Goal: Information Seeking & Learning: Understand process/instructions

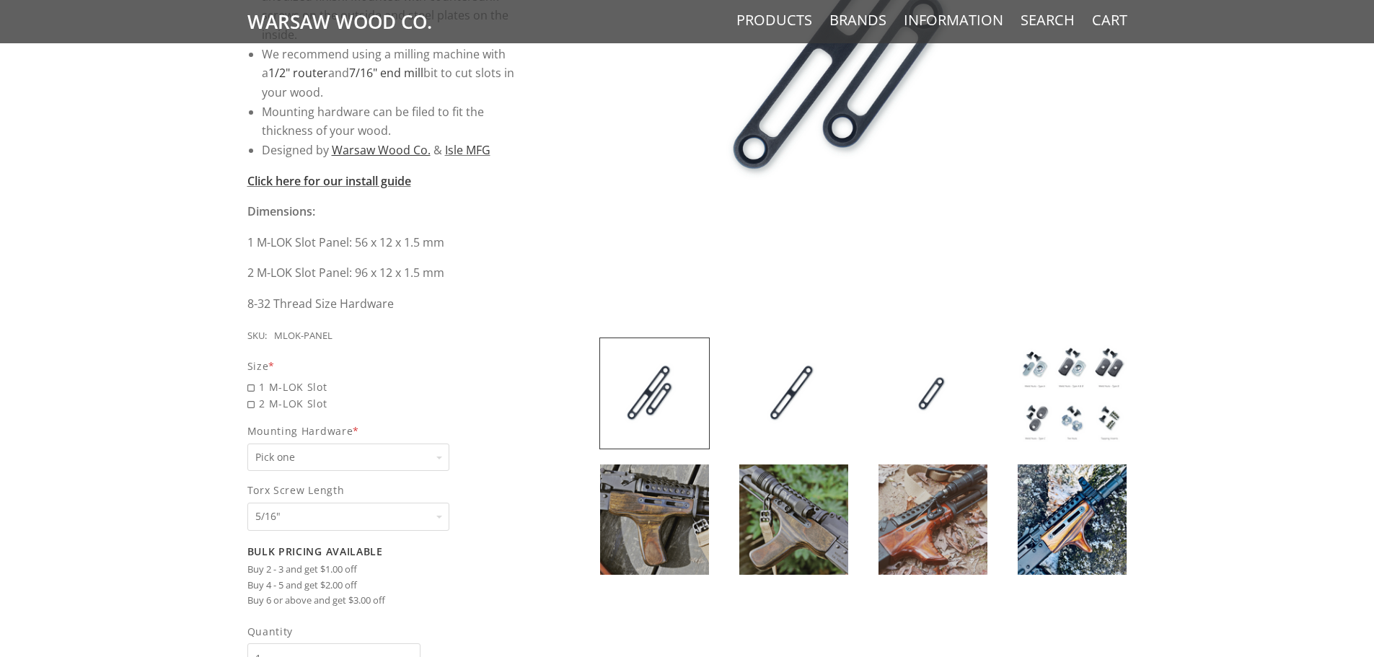
scroll to position [433, 0]
click at [793, 397] on img at bounding box center [793, 393] width 109 height 110
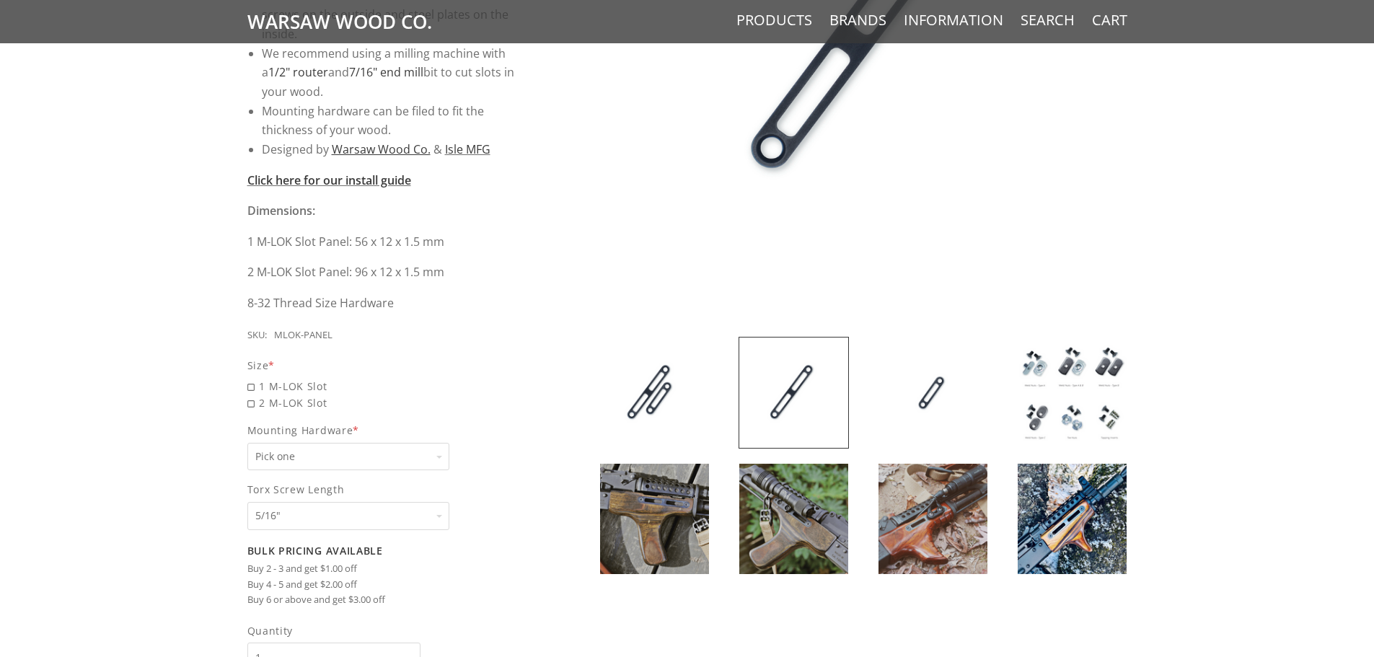
click at [663, 398] on img at bounding box center [654, 393] width 109 height 110
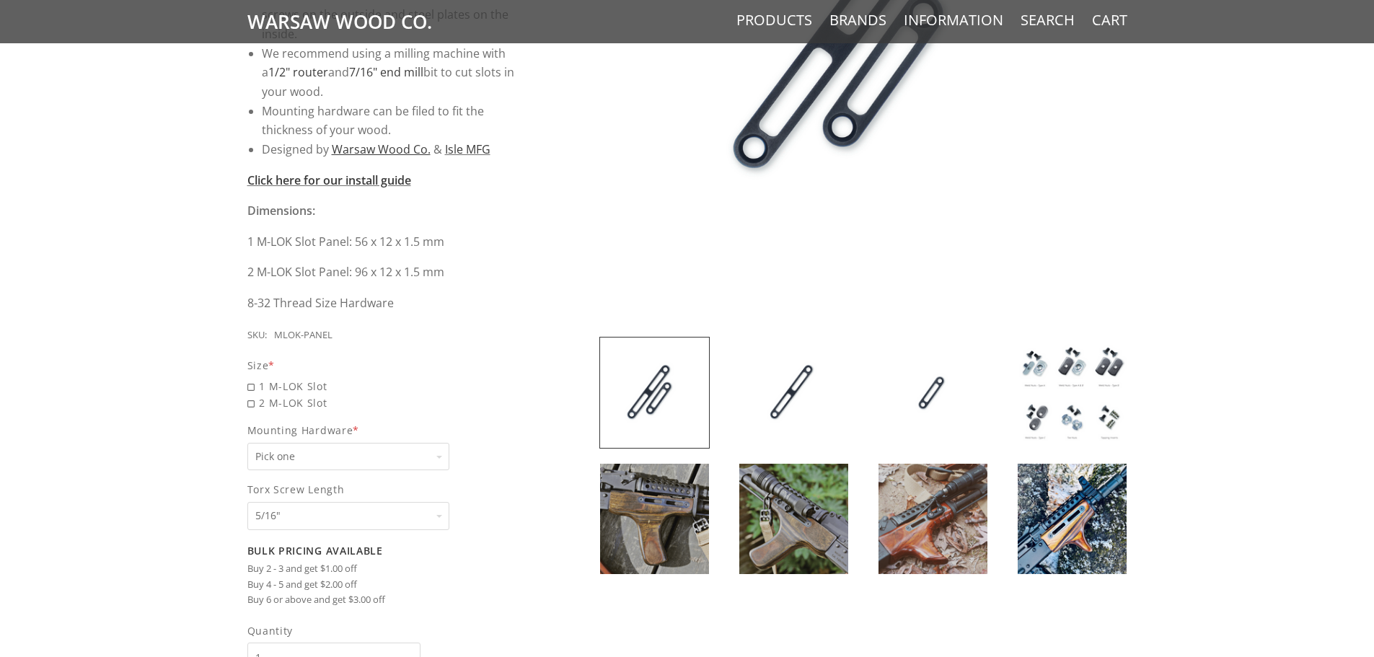
click at [1041, 356] on img at bounding box center [1072, 393] width 109 height 110
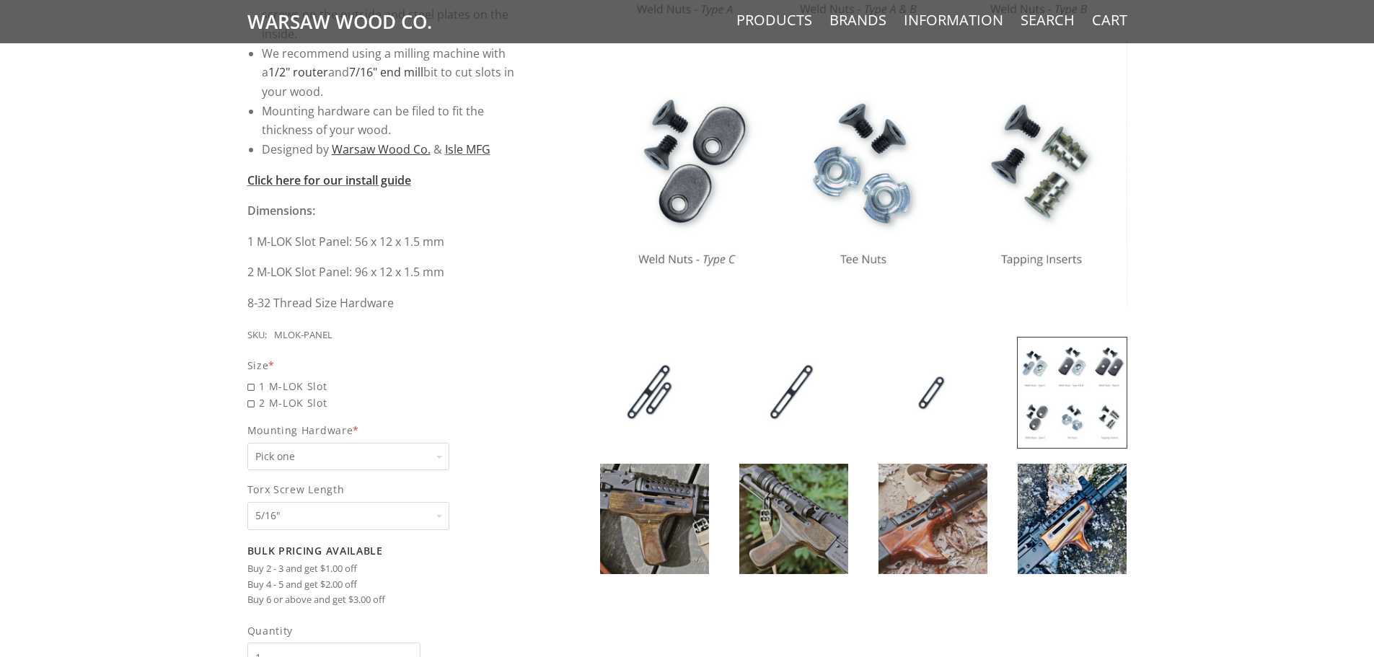
click at [1026, 174] on img at bounding box center [863, 44] width 528 height 528
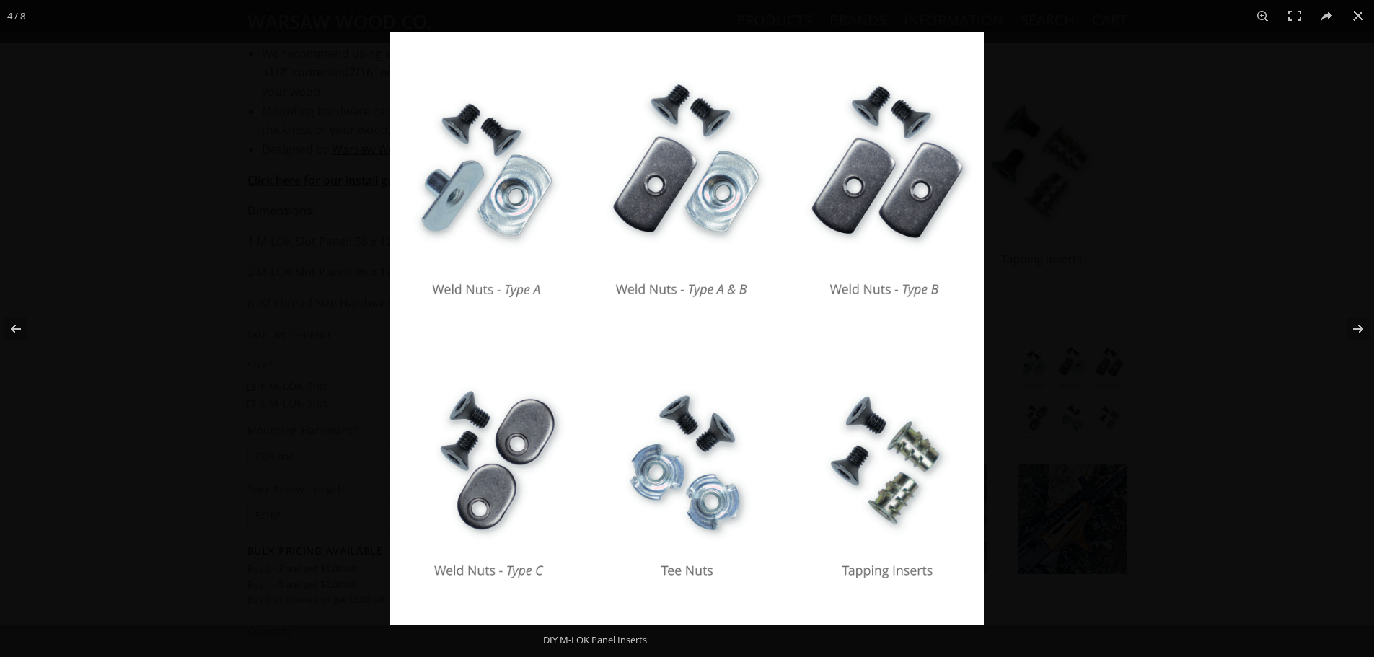
click at [1156, 305] on div at bounding box center [1077, 360] width 1374 height 657
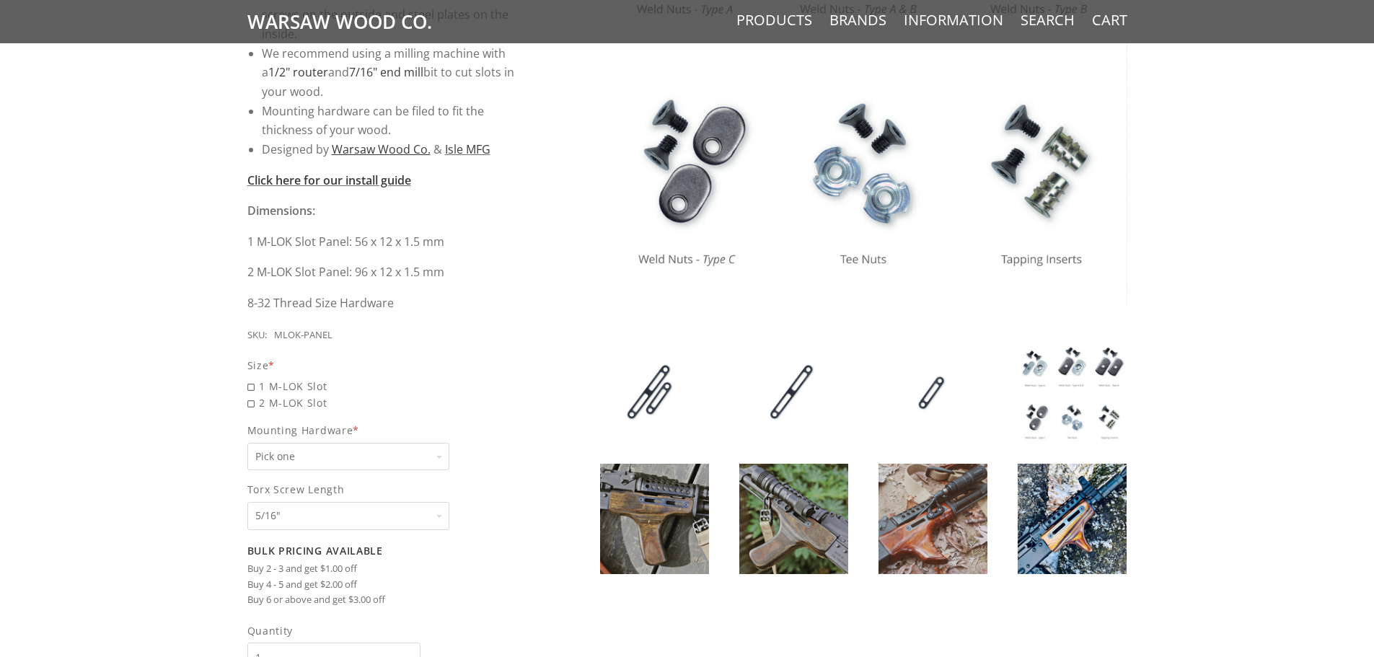
click at [933, 397] on img at bounding box center [933, 393] width 109 height 110
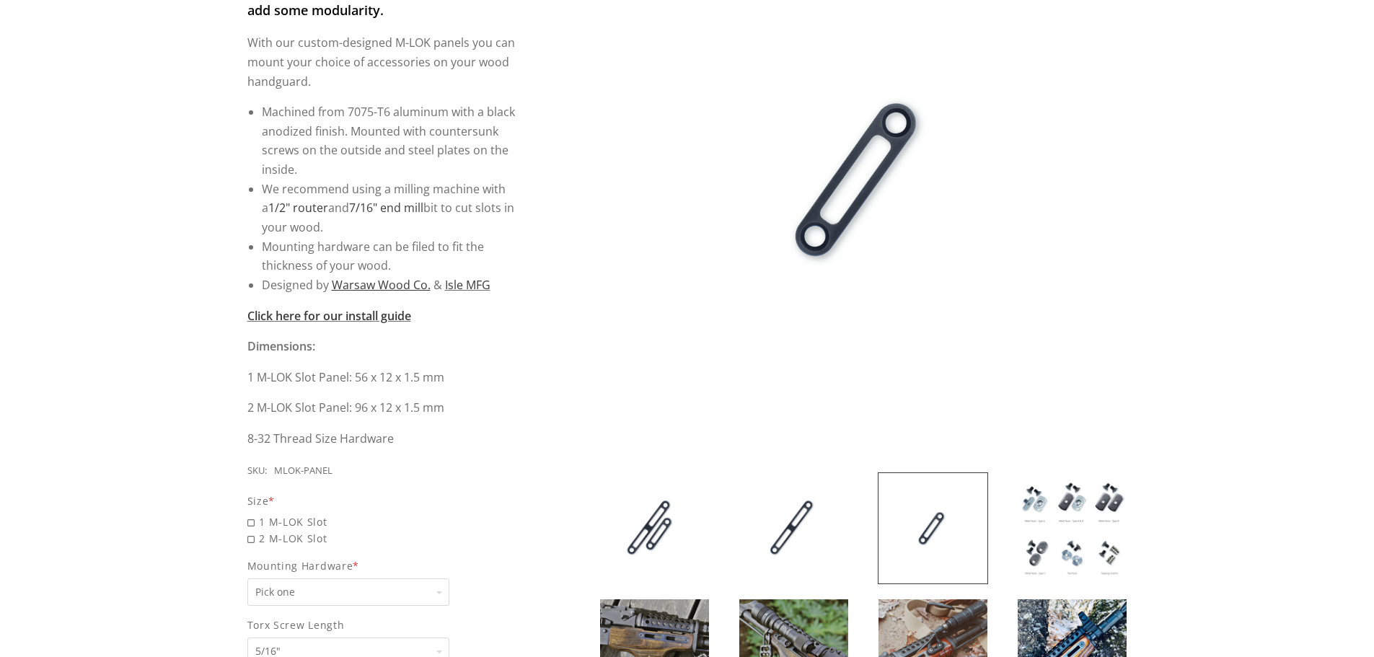
scroll to position [289, 0]
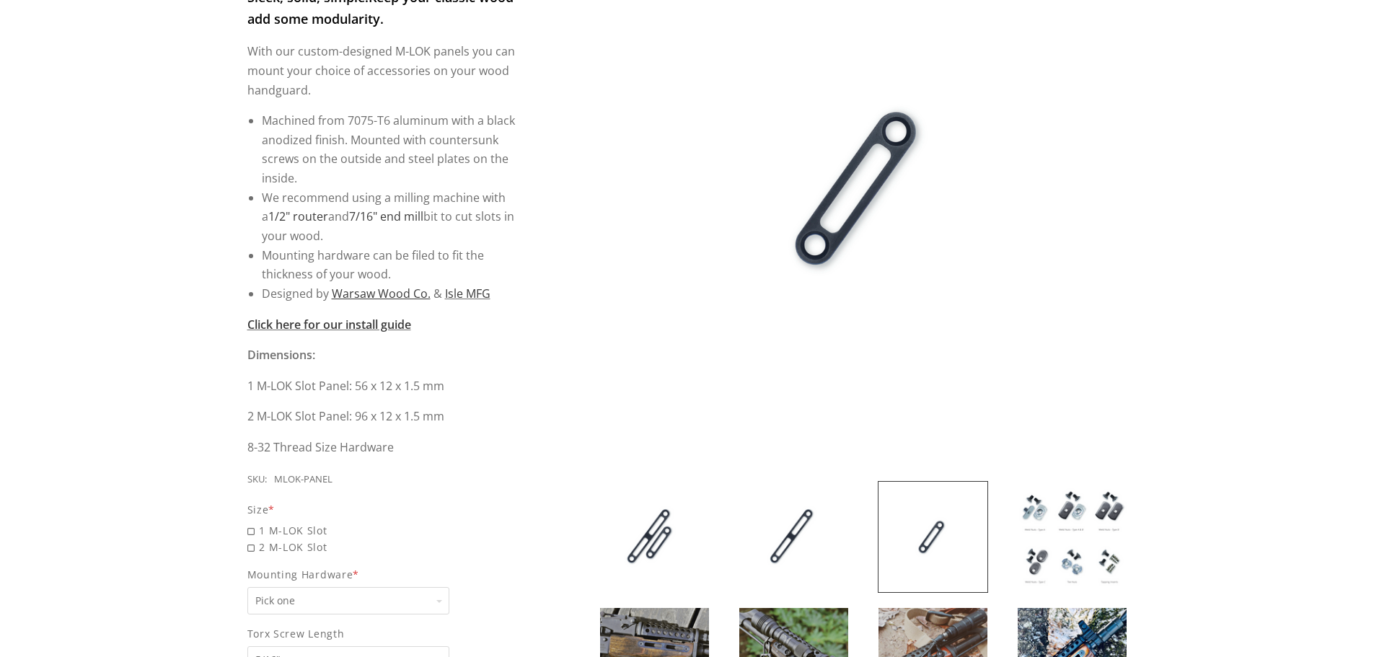
click at [799, 534] on img at bounding box center [793, 537] width 109 height 110
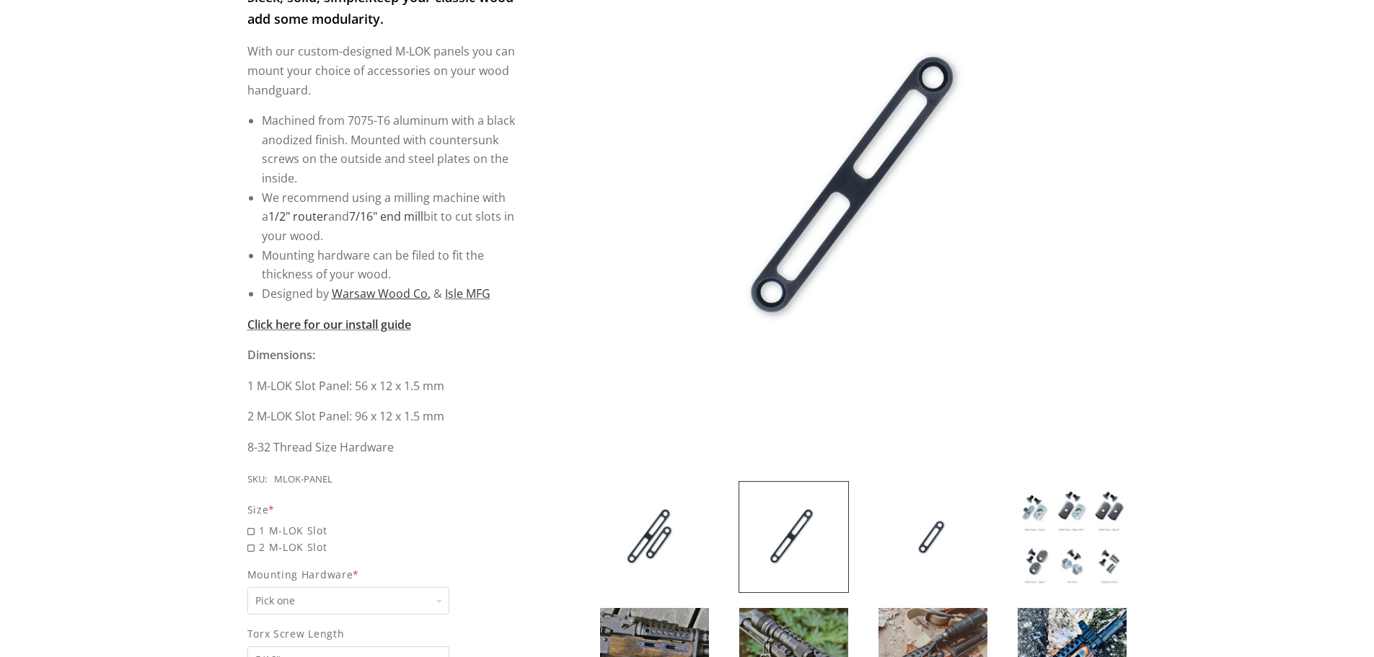
click at [637, 538] on img at bounding box center [654, 537] width 109 height 110
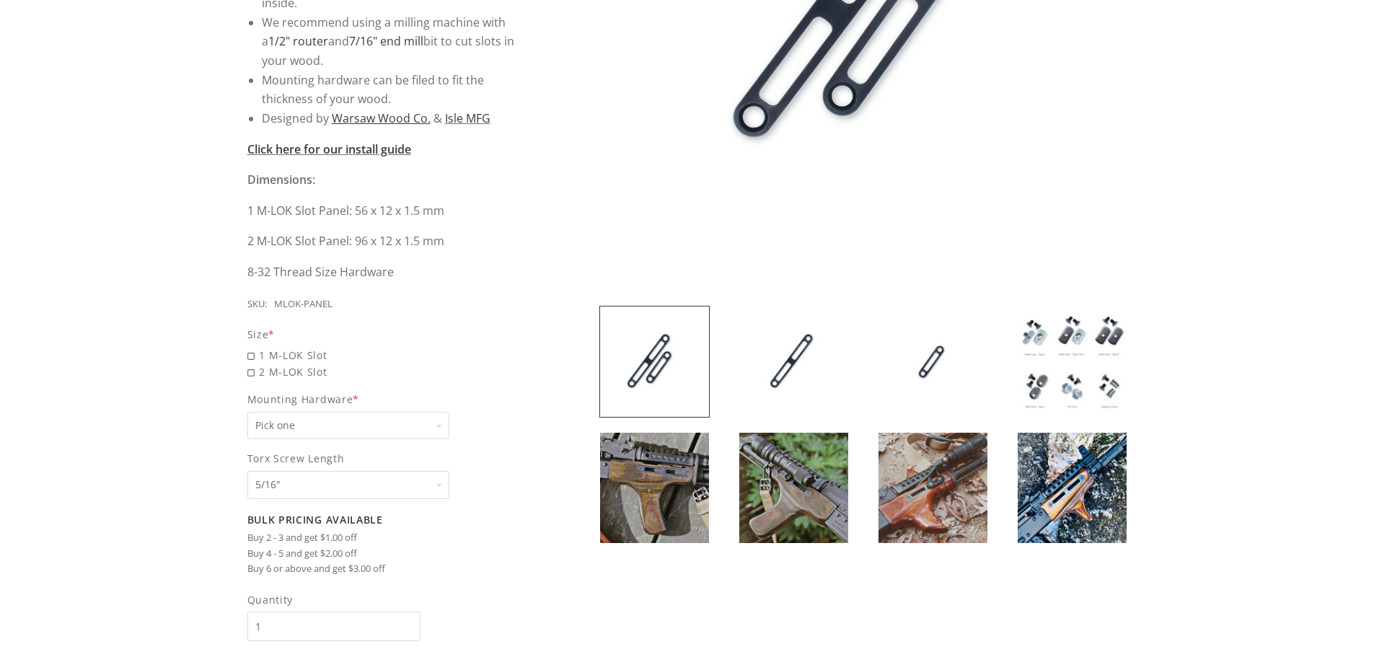
scroll to position [577, 0]
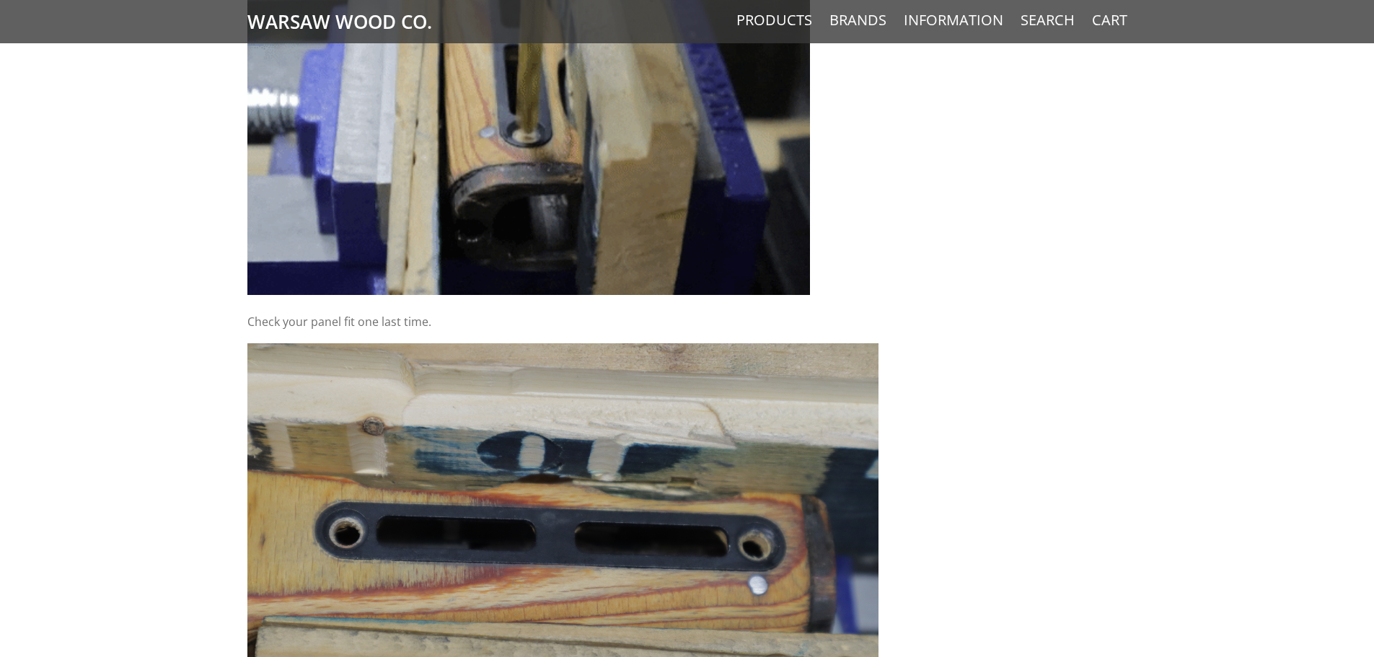
scroll to position [5842, 0]
